Goal: Transaction & Acquisition: Purchase product/service

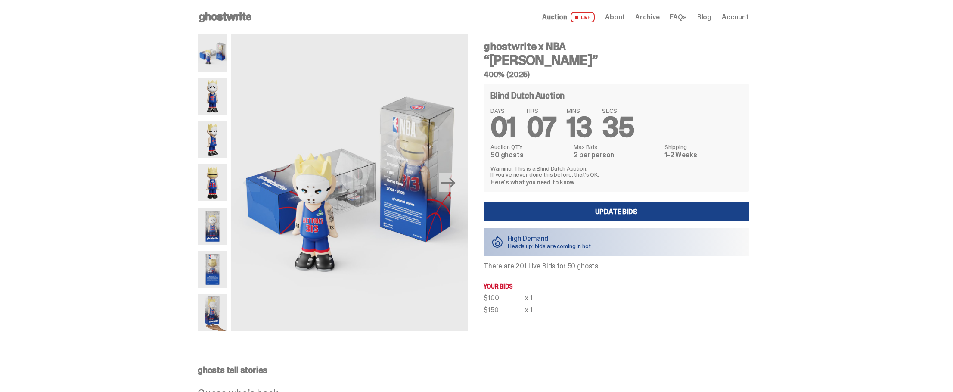
click at [456, 187] on icon "Next" at bounding box center [448, 182] width 15 height 15
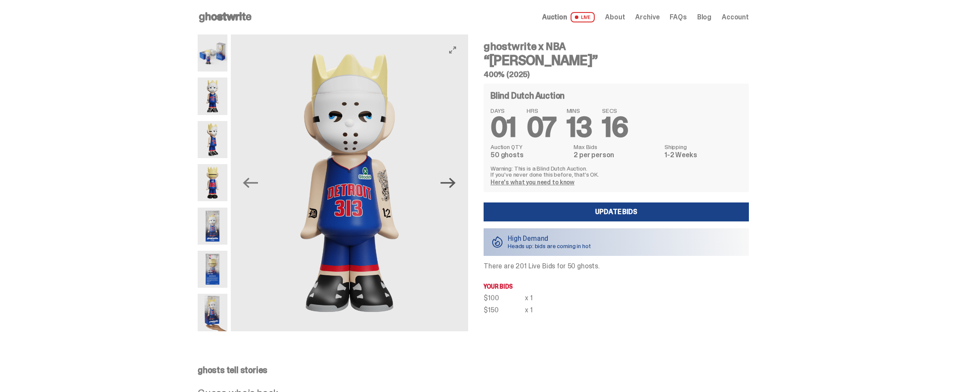
click at [456, 187] on icon "Next" at bounding box center [448, 182] width 15 height 15
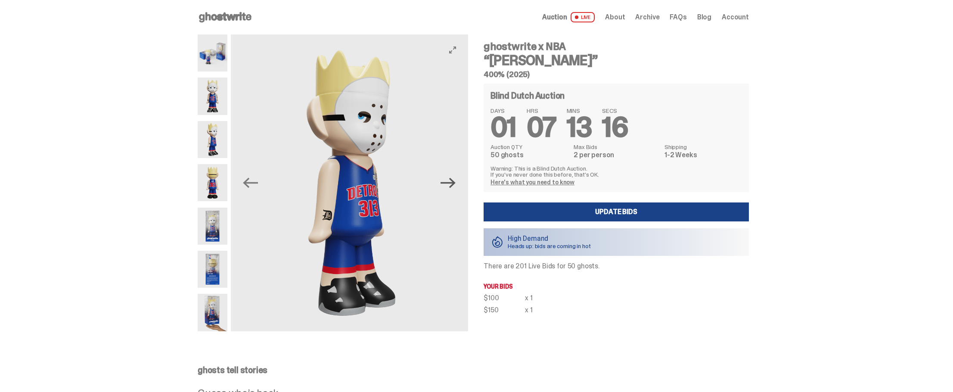
click at [456, 187] on icon "Next" at bounding box center [448, 182] width 15 height 15
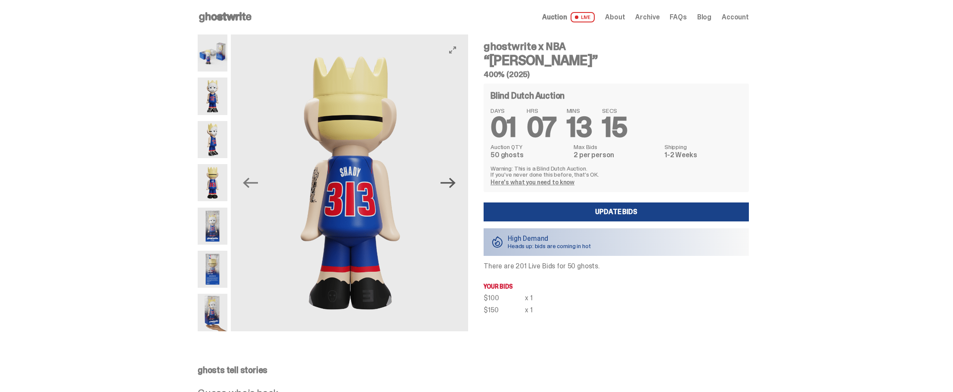
click at [456, 187] on icon "Next" at bounding box center [448, 182] width 15 height 15
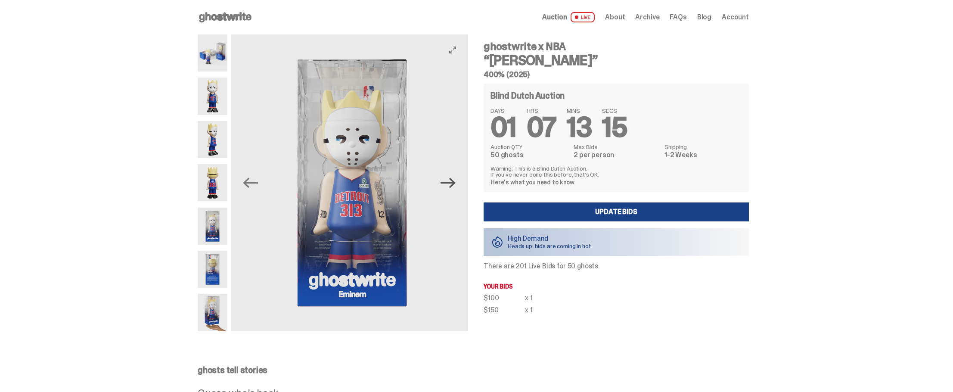
click at [456, 187] on icon "Next" at bounding box center [448, 182] width 15 height 15
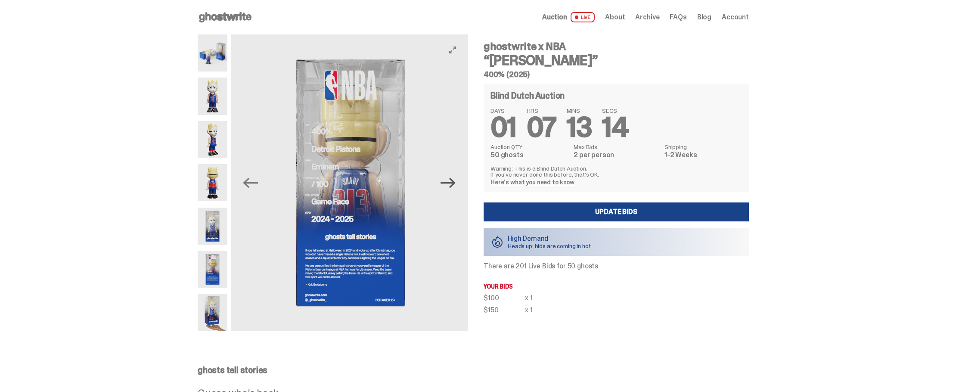
click at [456, 187] on icon "Next" at bounding box center [448, 182] width 15 height 15
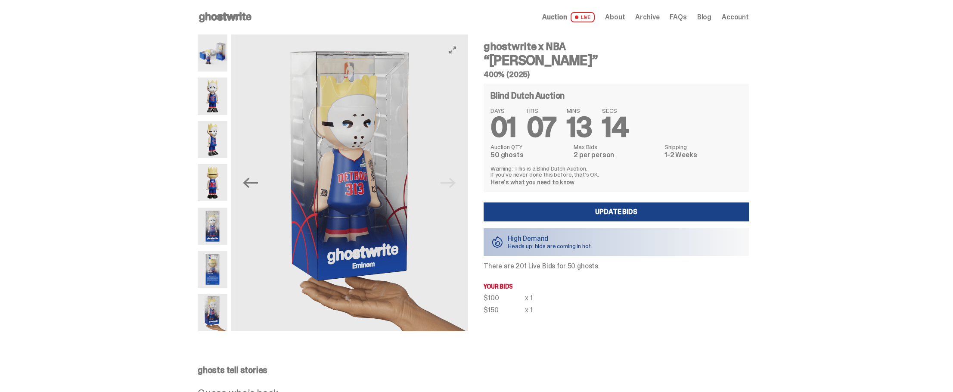
click at [456, 187] on img at bounding box center [353, 182] width 237 height 297
